Goal: Information Seeking & Learning: Check status

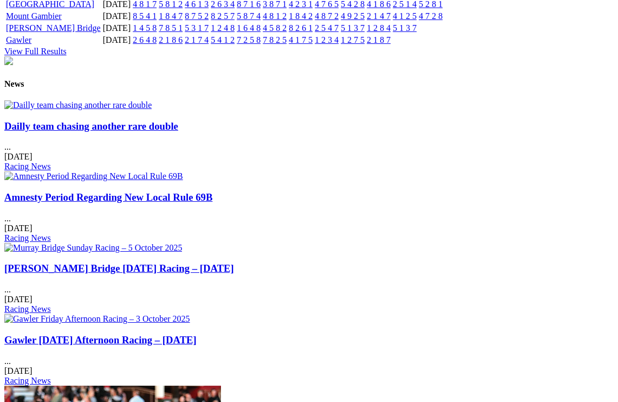
scroll to position [1292, 0]
click at [66, 100] on img at bounding box center [77, 105] width 147 height 10
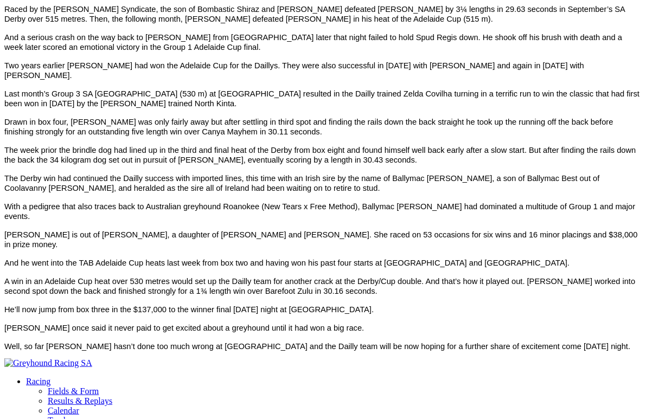
scroll to position [459, 0]
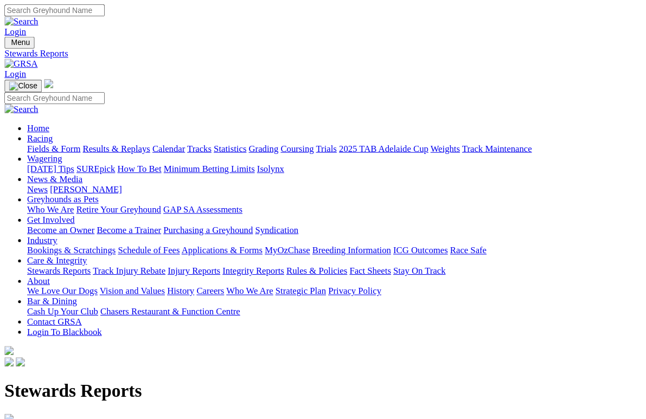
scroll to position [3, 0]
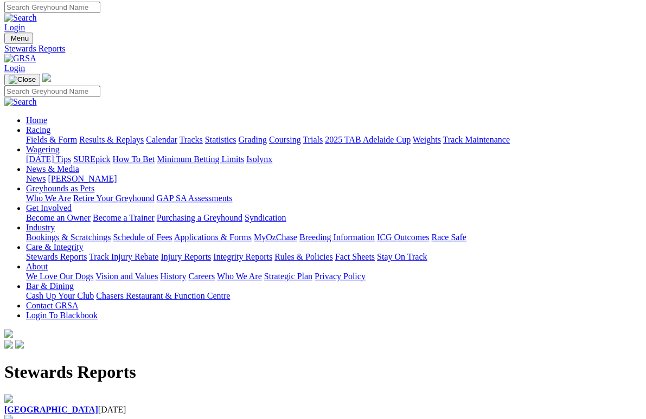
click at [88, 394] on div "Angle Park 10 Oct 2025" at bounding box center [322, 404] width 637 height 21
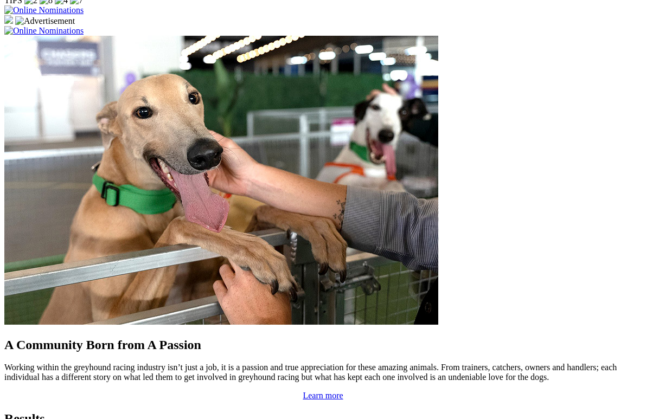
scroll to position [813, 0]
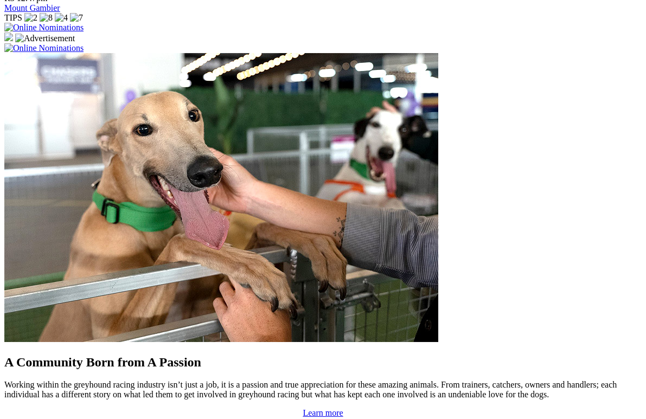
click at [20, 145] on div "A Community Born from A Passion Working within the greyhound racing industry is…" at bounding box center [322, 235] width 637 height 365
